Goal: Complete application form

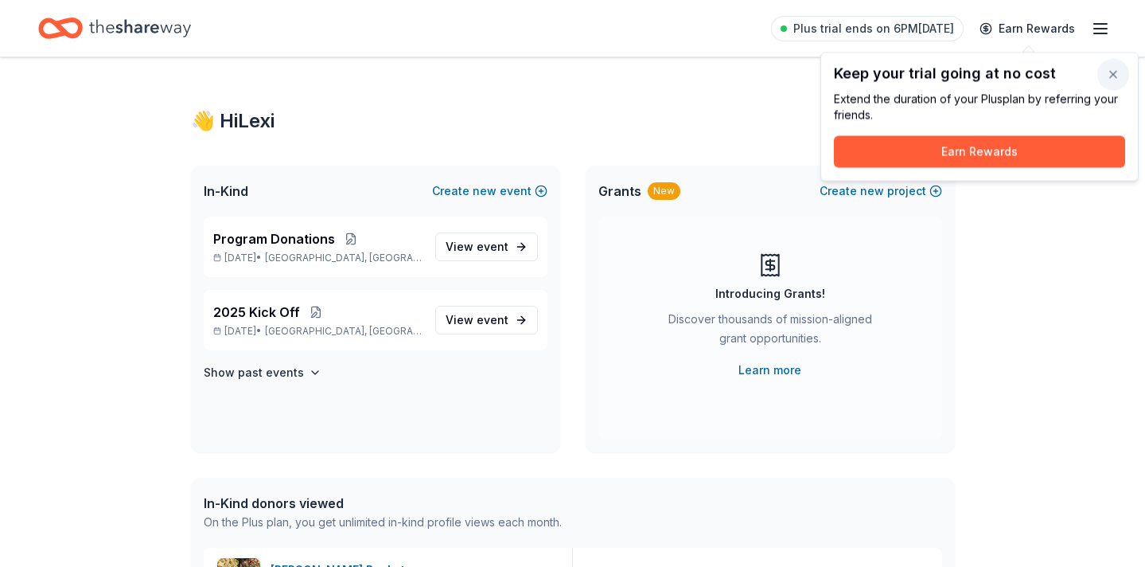
click at [1113, 76] on button "button" at bounding box center [1113, 75] width 32 height 32
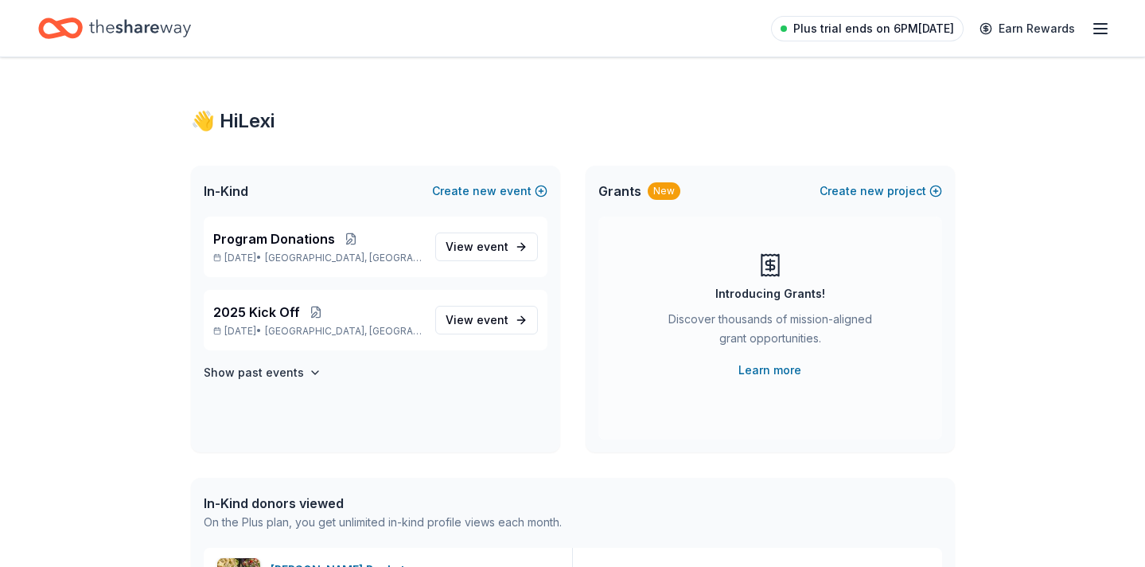
click at [882, 28] on span "Plus trial ends on 6PM[DATE]" at bounding box center [873, 28] width 161 height 19
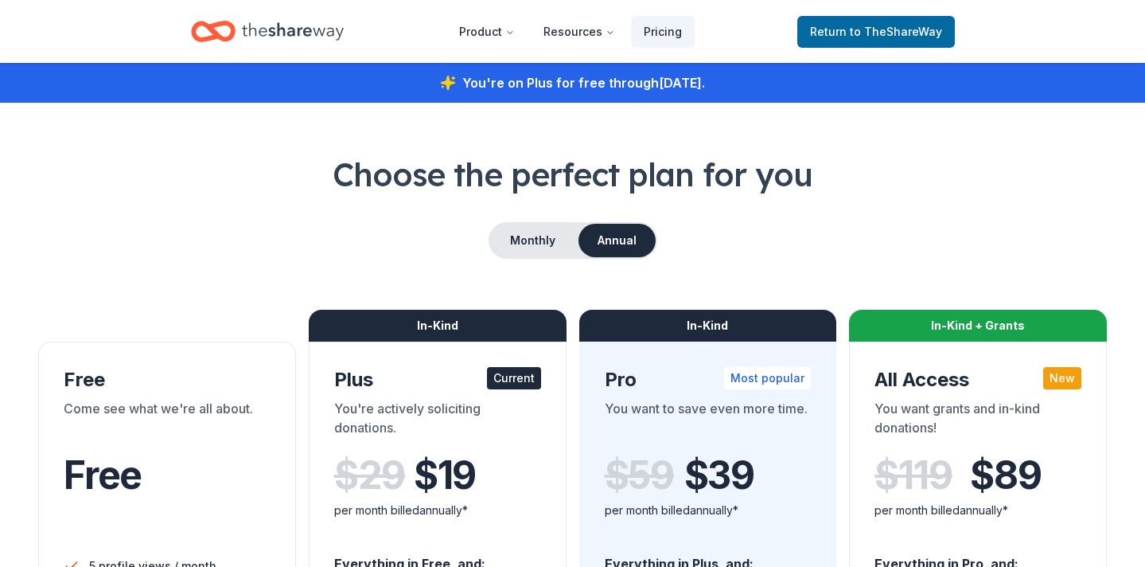
click at [284, 30] on icon "Home" at bounding box center [293, 31] width 102 height 18
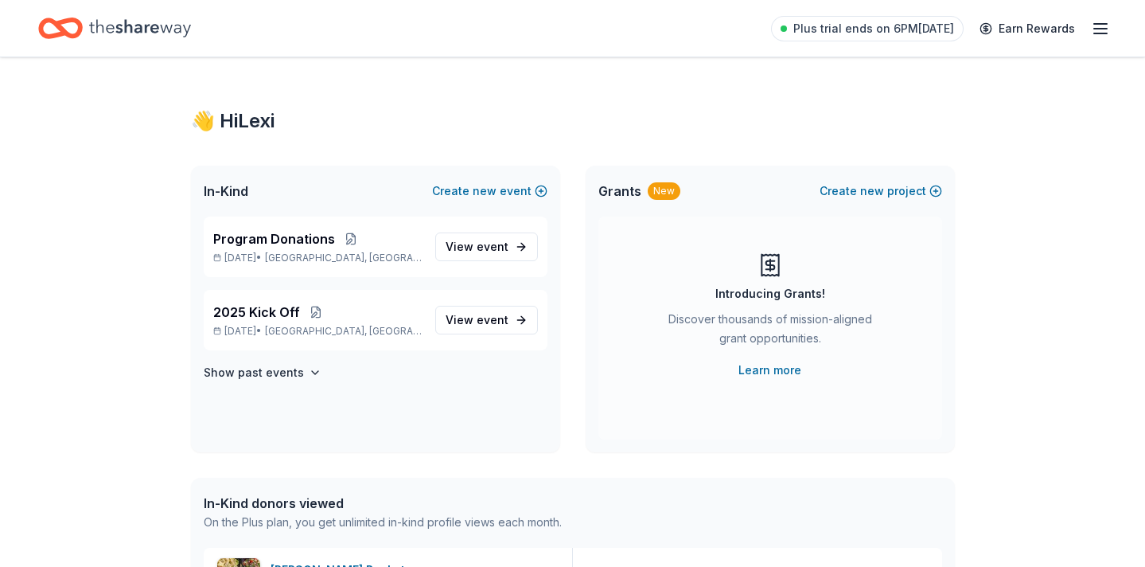
click at [1105, 33] on line "button" at bounding box center [1100, 33] width 13 height 0
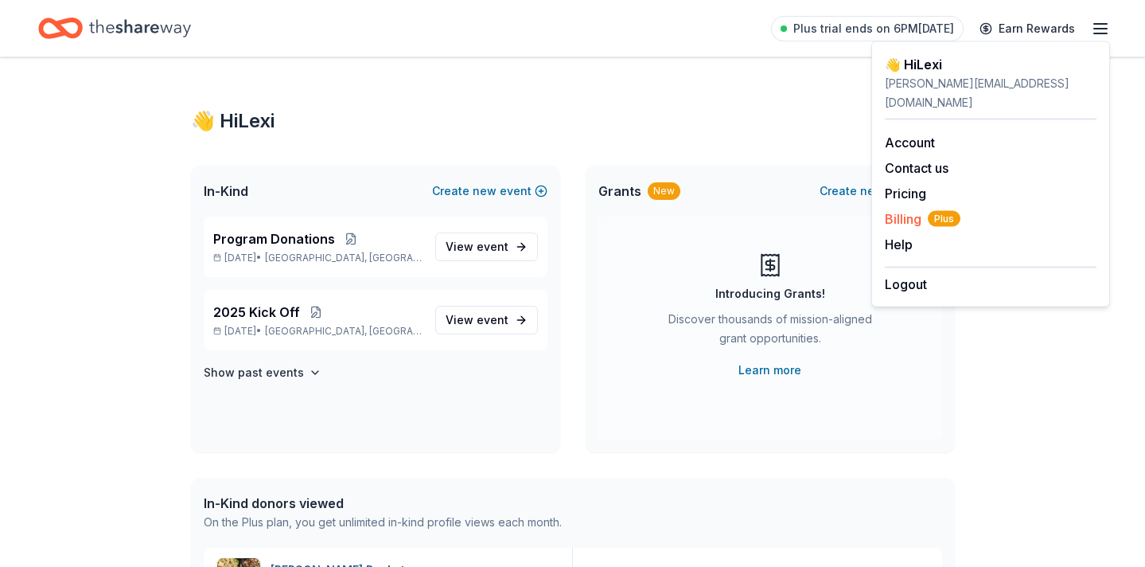
click at [914, 209] on span "Billing Plus" at bounding box center [923, 218] width 76 height 19
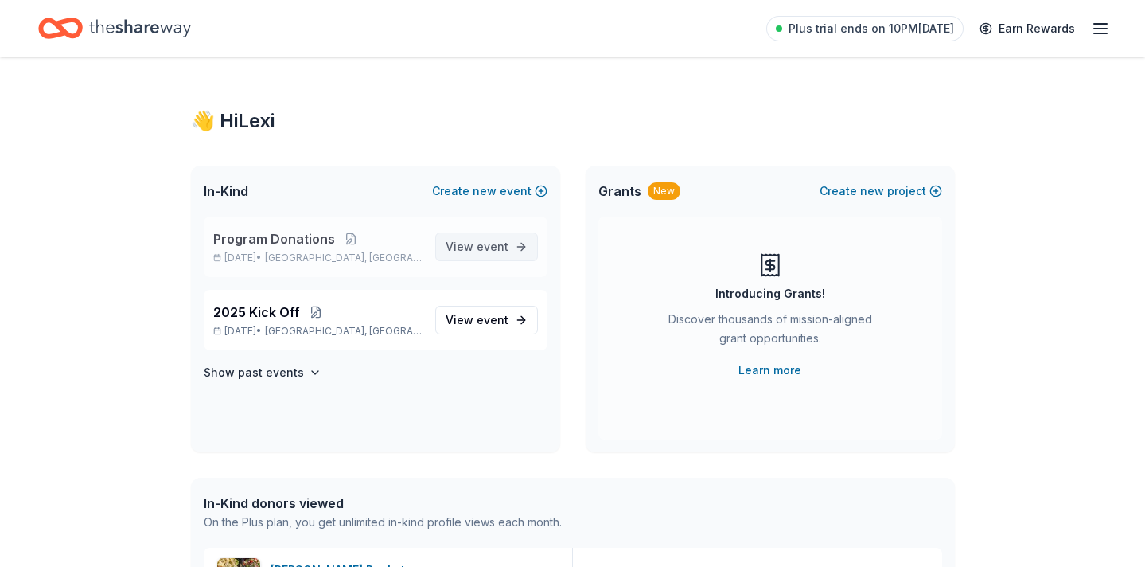
click at [506, 246] on span "event" at bounding box center [493, 247] width 32 height 14
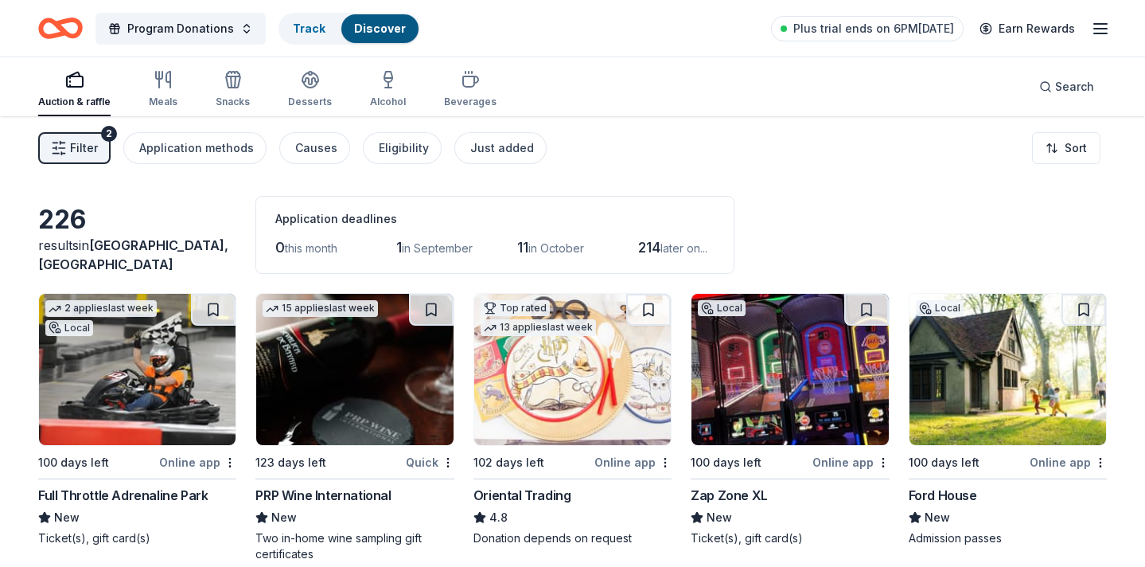
click at [364, 418] on img at bounding box center [354, 369] width 197 height 151
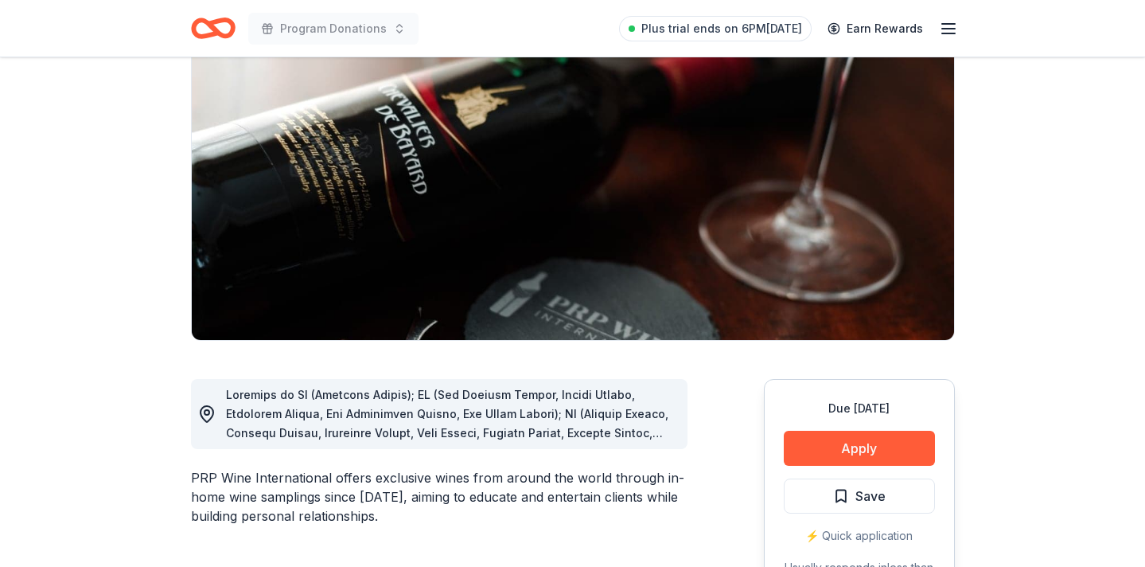
scroll to position [322, 0]
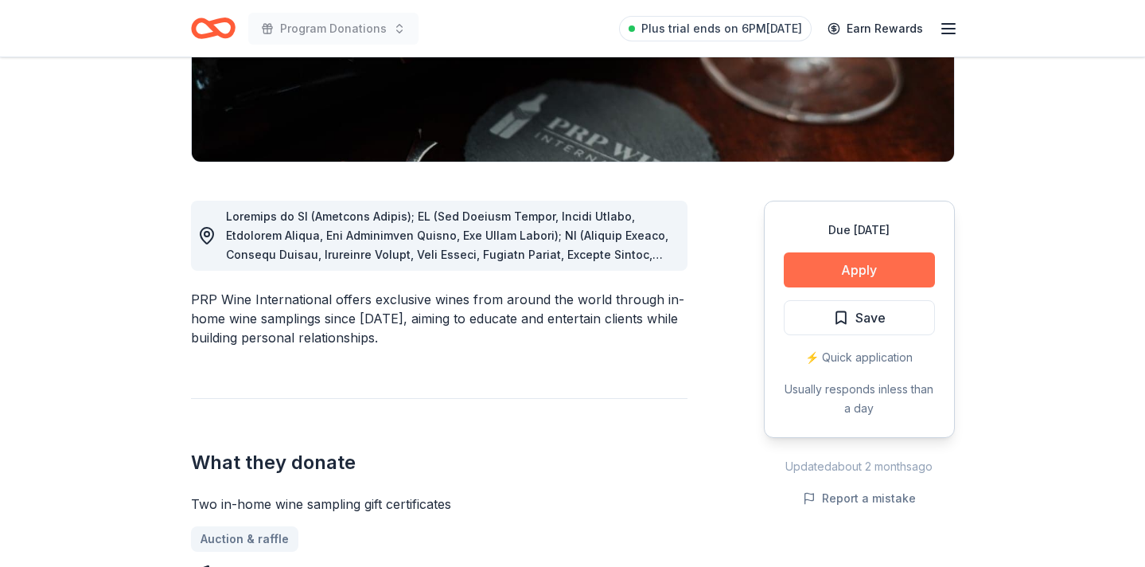
click at [861, 279] on button "Apply" at bounding box center [859, 269] width 151 height 35
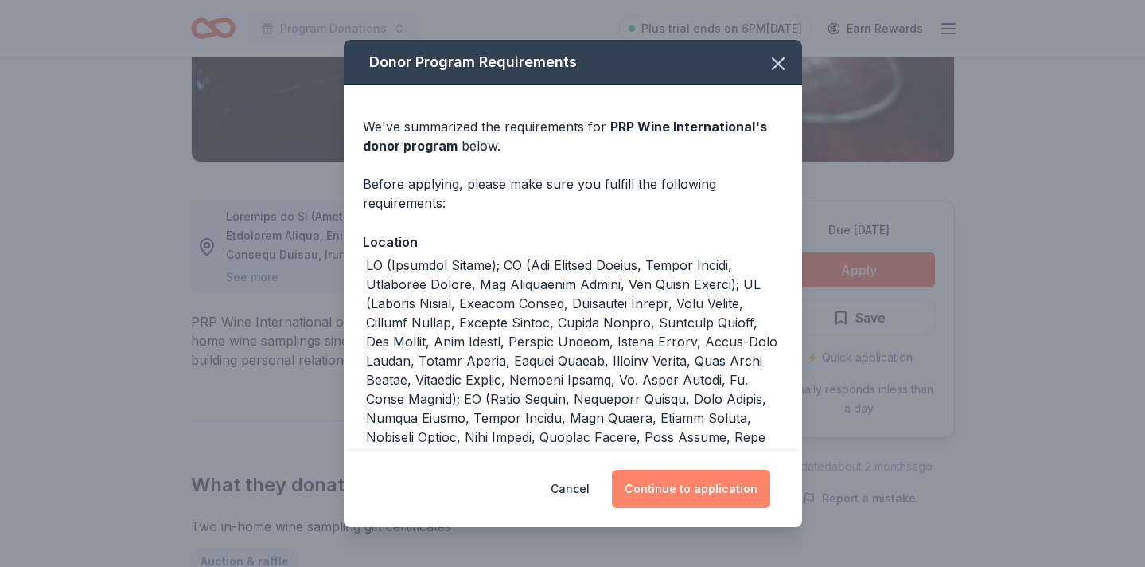
click at [674, 496] on button "Continue to application" at bounding box center [691, 489] width 158 height 38
